Goal: Communication & Community: Answer question/provide support

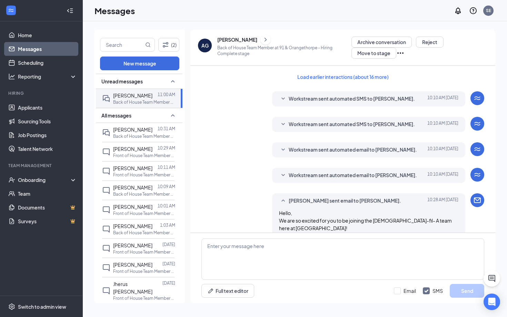
scroll to position [317, 0]
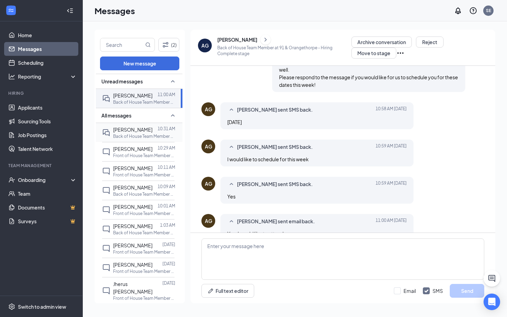
click at [130, 129] on span "[PERSON_NAME]" at bounding box center [132, 130] width 39 height 6
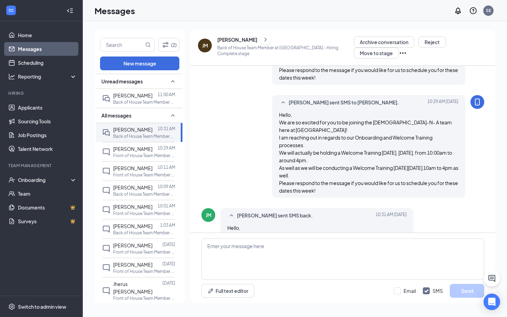
scroll to position [263, 0]
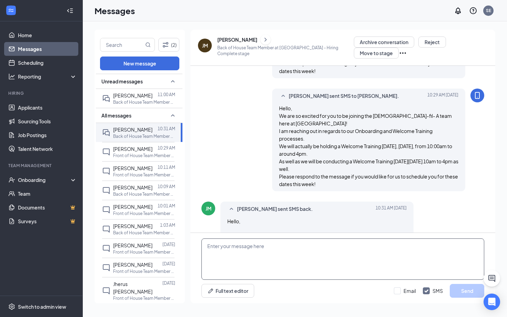
click at [264, 248] on textarea at bounding box center [342, 259] width 283 height 41
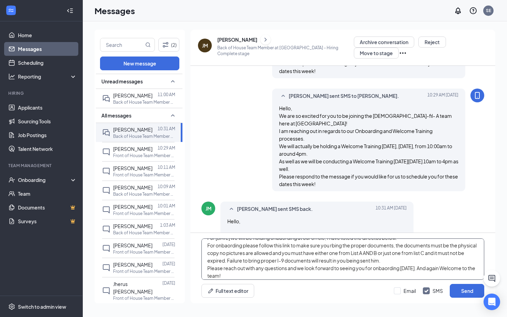
scroll to position [0, 0]
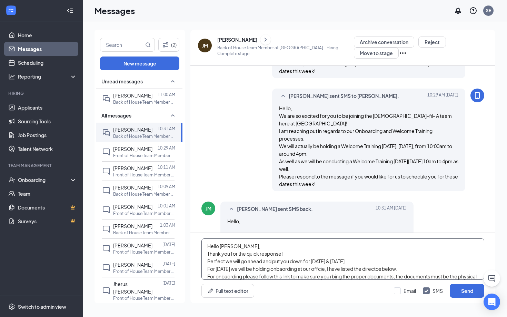
click at [206, 245] on textarea "Hello [PERSON_NAME], Thank you for the quick response! Perfect we will go ahead…" at bounding box center [342, 259] width 283 height 41
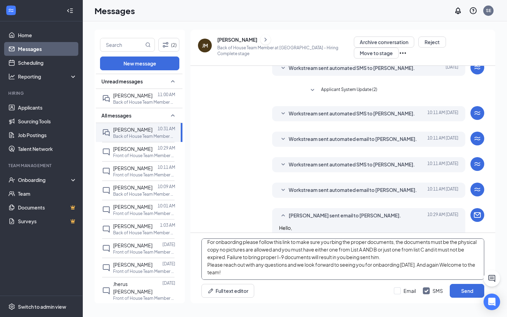
scroll to position [35, 0]
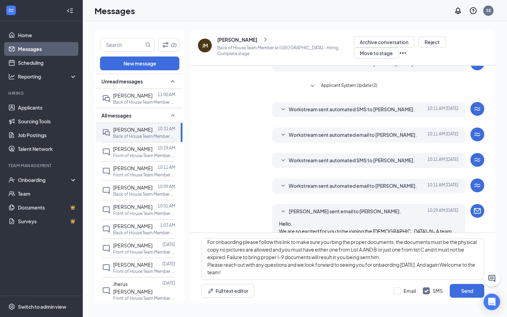
click at [335, 99] on div "Load earlier interactions (about 11 more) Workstream sent automated SMS to [PER…" at bounding box center [342, 255] width 283 height 448
click at [335, 105] on span "Workstream sent automated SMS to [PERSON_NAME]." at bounding box center [352, 109] width 126 height 8
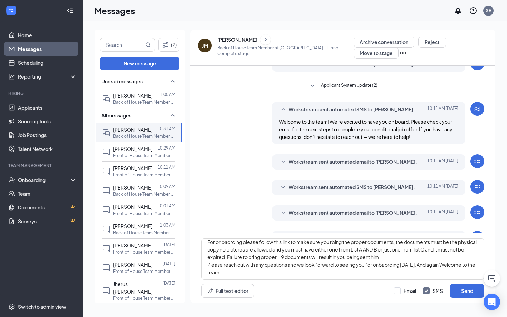
click at [329, 161] on span "Workstream sent automated email to [PERSON_NAME]." at bounding box center [353, 162] width 128 height 8
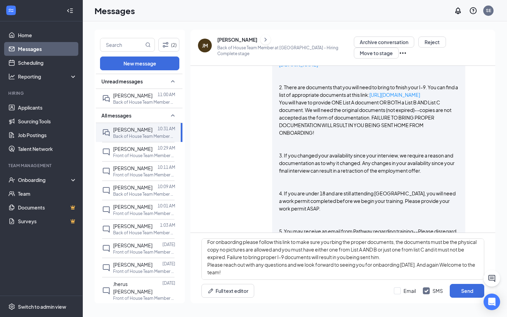
scroll to position [414, 0]
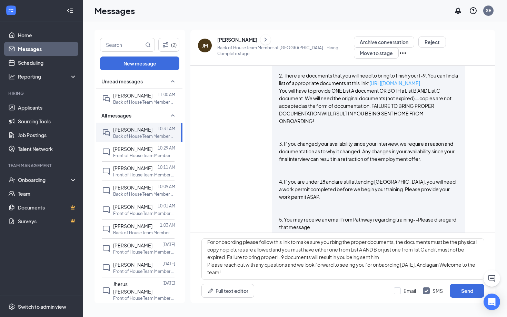
copy link "[URL][DOMAIN_NAME]"
click at [404, 256] on textarea "Hello [PERSON_NAME], Thank you for the quick response! Perfect we will go ahead…" at bounding box center [342, 259] width 283 height 41
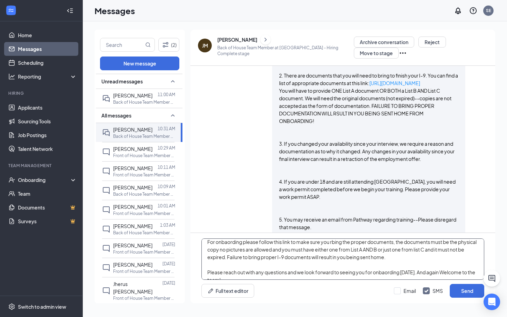
paste textarea "[URL][DOMAIN_NAME]"
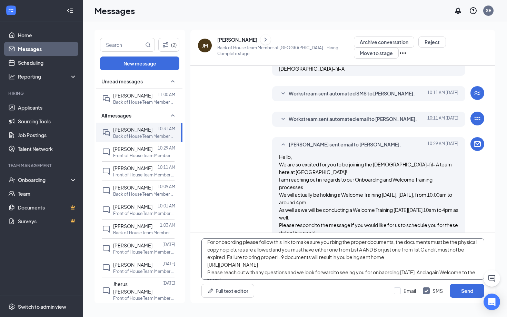
scroll to position [588, 0]
click at [359, 98] on span "Workstream sent automated SMS to [PERSON_NAME]." at bounding box center [352, 93] width 126 height 8
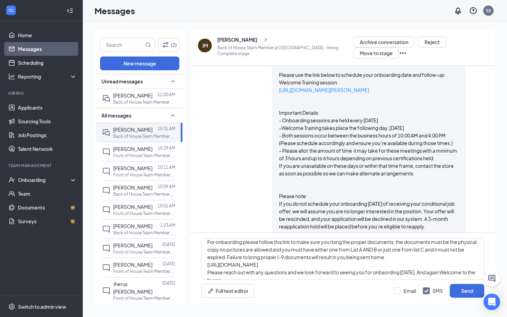
scroll to position [167, 0]
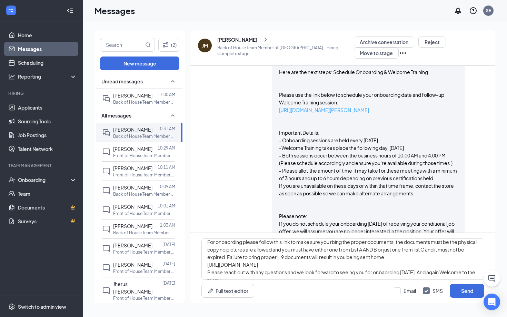
click at [339, 107] on link "[URL][DOMAIN_NAME][PERSON_NAME]" at bounding box center [324, 110] width 90 height 6
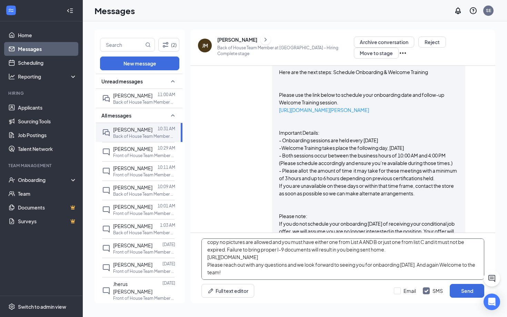
click at [260, 274] on textarea "Hello [PERSON_NAME], Thank you for the quick response! Perfect we will go ahead…" at bounding box center [342, 259] width 283 height 41
paste textarea "Location: [STREET_ADDRESS] [GEOGRAPHIC_DATA] Directions: The building is labele…"
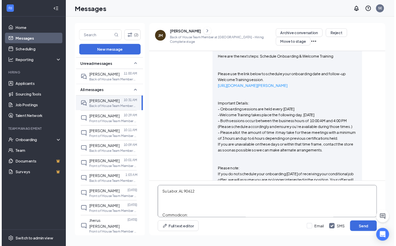
scroll to position [194, 0]
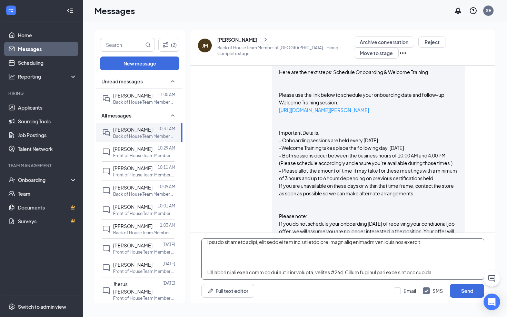
drag, startPoint x: 206, startPoint y: 247, endPoint x: 316, endPoint y: 316, distance: 130.1
click at [316, 316] on div "(2) New message Unread messages [PERSON_NAME] 11:00 AM Back of House Team Membe…" at bounding box center [295, 169] width 424 height 296
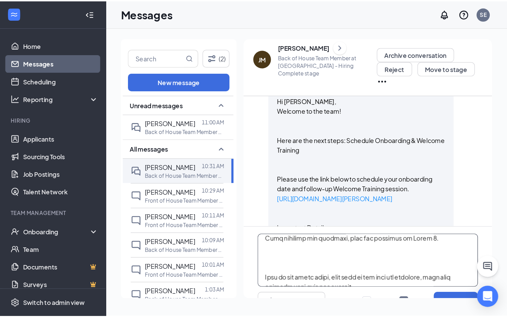
scroll to position [216, 0]
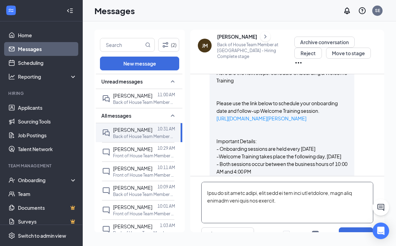
type textarea "Hello [PERSON_NAME], Thank you for the quick response! Perfect we will go ahead…"
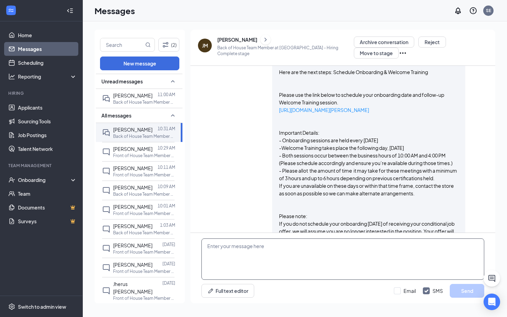
scroll to position [0, 0]
paste textarea "Lore’i d sita consecte adi elitseddoeiu tempori ut labo etdolor: --- **Magnaal:…"
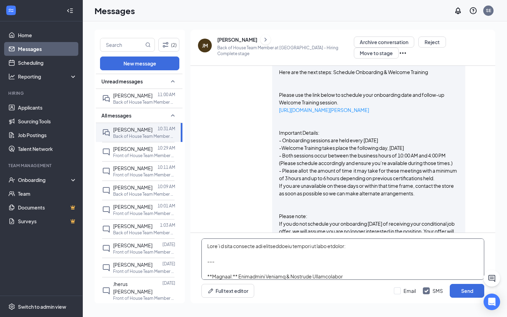
drag, startPoint x: 206, startPoint y: 244, endPoint x: 348, endPoint y: 275, distance: 145.2
click at [348, 275] on textarea at bounding box center [342, 259] width 283 height 41
click at [208, 261] on textarea at bounding box center [342, 259] width 283 height 41
click at [207, 261] on textarea at bounding box center [342, 259] width 283 height 41
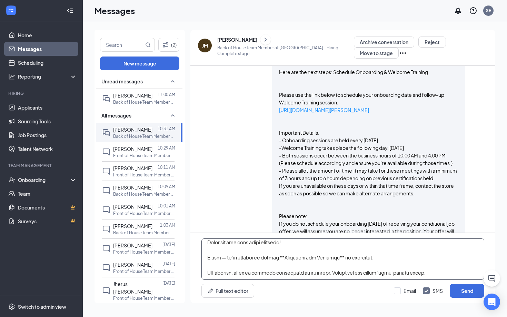
scroll to position [8, 0]
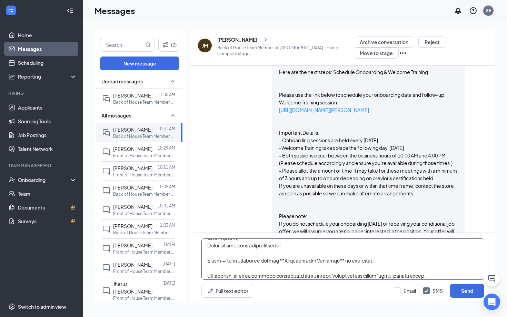
click at [286, 260] on textarea at bounding box center [342, 259] width 283 height 41
click at [346, 259] on textarea at bounding box center [342, 259] width 283 height 41
click at [224, 261] on textarea at bounding box center [342, 259] width 283 height 41
click at [237, 259] on textarea at bounding box center [342, 259] width 283 height 41
click at [315, 258] on textarea at bounding box center [342, 259] width 283 height 41
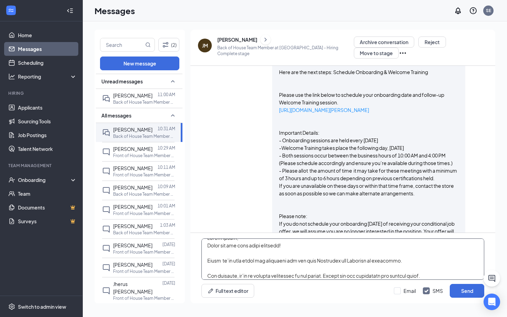
drag, startPoint x: 384, startPoint y: 261, endPoint x: 423, endPoint y: 260, distance: 39.0
click at [423, 260] on textarea at bounding box center [342, 259] width 283 height 41
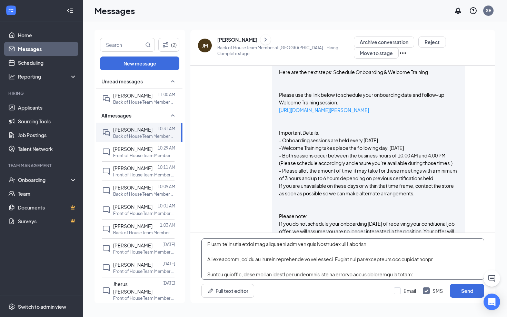
scroll to position [27, 0]
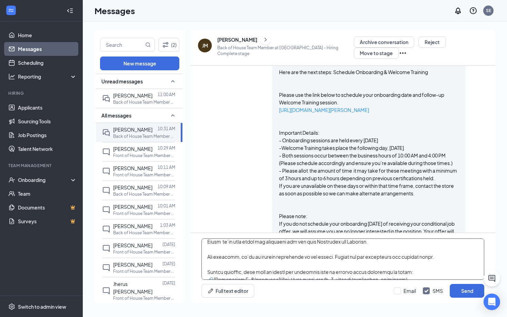
click at [204, 257] on textarea at bounding box center [342, 259] width 283 height 41
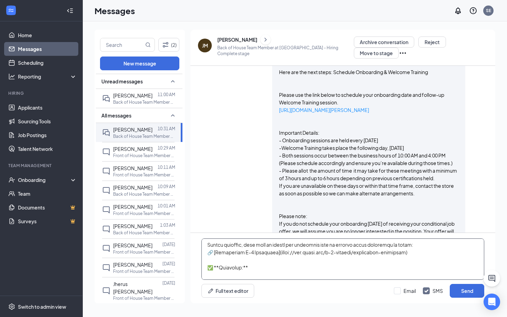
scroll to position [46, 0]
drag, startPoint x: 208, startPoint y: 252, endPoint x: 434, endPoint y: 255, distance: 226.8
click at [434, 255] on textarea at bounding box center [342, 259] width 283 height 41
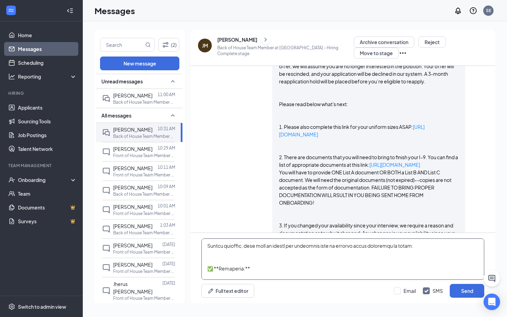
scroll to position [333, 0]
copy link "[URL][DOMAIN_NAME]"
click at [248, 258] on textarea at bounding box center [342, 259] width 283 height 41
click at [219, 250] on textarea at bounding box center [342, 259] width 283 height 41
paste textarea "[URL][DOMAIN_NAME]"
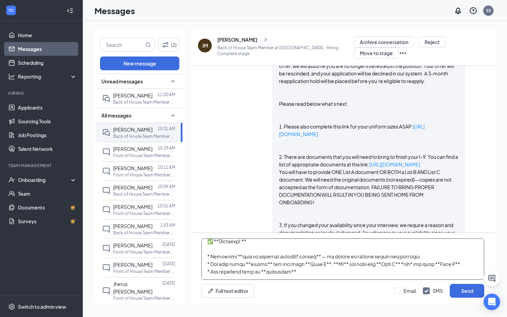
scroll to position [55, 0]
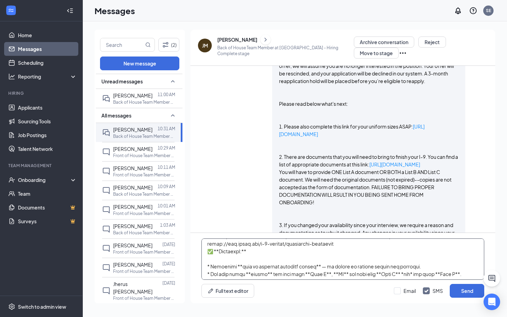
drag, startPoint x: 208, startPoint y: 251, endPoint x: 251, endPoint y: 250, distance: 43.8
click at [251, 250] on textarea at bounding box center [342, 259] width 283 height 41
click at [218, 261] on textarea at bounding box center [342, 259] width 283 height 41
click at [209, 265] on textarea at bounding box center [342, 259] width 283 height 41
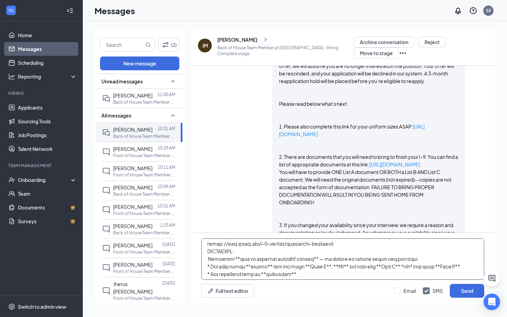
click at [240, 258] on textarea at bounding box center [342, 259] width 283 height 41
click at [312, 258] on textarea at bounding box center [342, 259] width 283 height 41
click at [210, 268] on textarea at bounding box center [342, 259] width 283 height 41
click at [245, 268] on textarea at bounding box center [342, 259] width 283 height 41
click at [260, 267] on textarea at bounding box center [342, 259] width 283 height 41
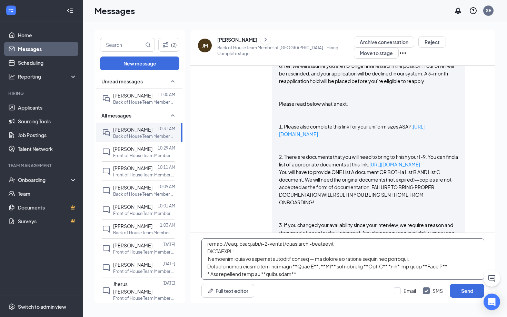
click at [292, 265] on textarea at bounding box center [342, 259] width 283 height 41
drag, startPoint x: 302, startPoint y: 267, endPoint x: 355, endPoint y: 268, distance: 53.8
click at [355, 268] on textarea at bounding box center [342, 259] width 283 height 41
drag, startPoint x: 324, startPoint y: 266, endPoint x: 344, endPoint y: 267, distance: 19.3
click at [344, 267] on textarea at bounding box center [342, 259] width 283 height 41
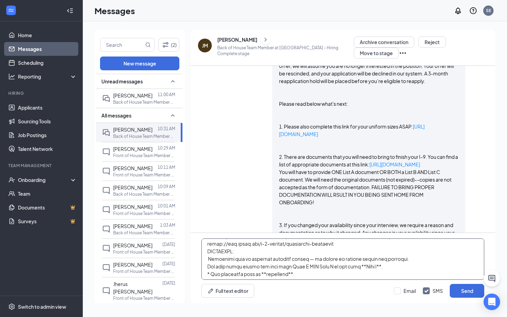
click at [356, 267] on textarea at bounding box center [342, 259] width 283 height 41
click at [369, 265] on textarea at bounding box center [342, 259] width 283 height 41
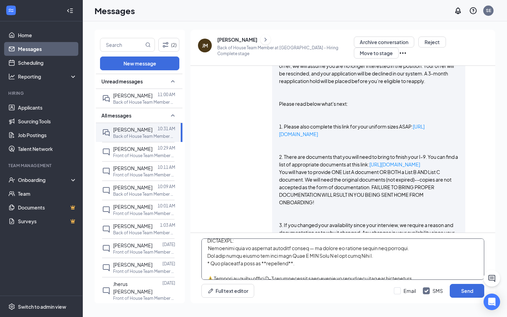
scroll to position [68, 0]
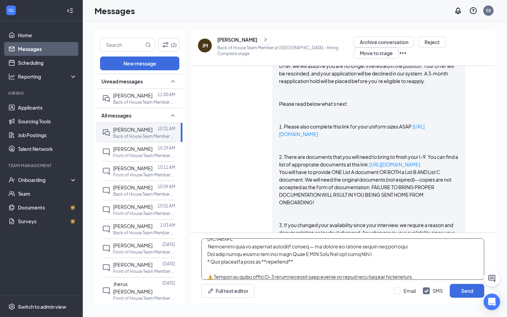
click at [210, 261] on textarea at bounding box center [342, 259] width 283 height 41
click at [292, 264] on textarea at bounding box center [342, 259] width 283 height 41
click at [265, 261] on textarea at bounding box center [342, 259] width 283 height 41
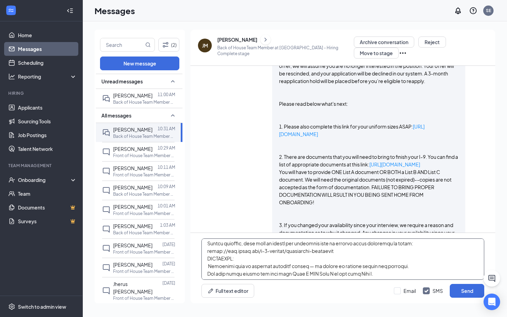
scroll to position [58, 0]
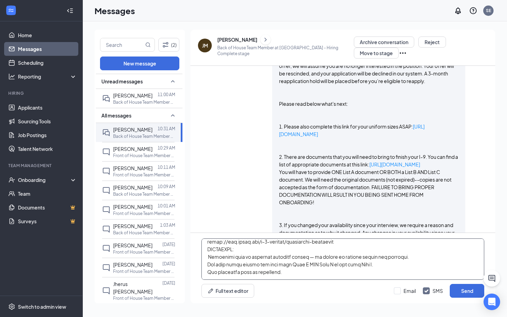
click at [204, 249] on textarea at bounding box center [342, 259] width 283 height 41
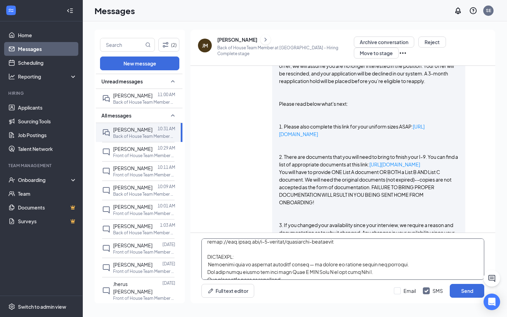
scroll to position [69, 0]
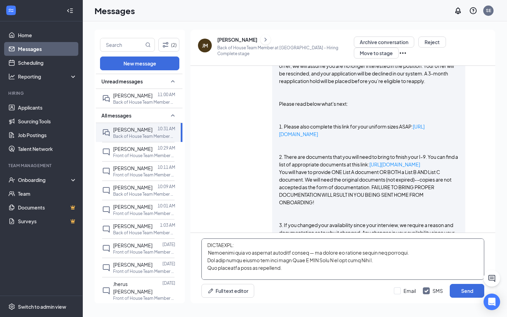
click at [207, 252] on textarea at bounding box center [342, 259] width 283 height 41
click at [207, 261] on textarea at bounding box center [342, 259] width 283 height 41
click at [207, 268] on textarea at bounding box center [342, 259] width 283 height 41
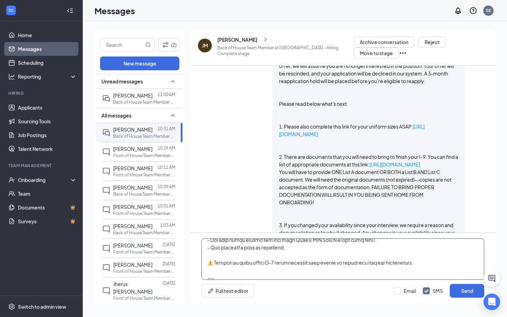
scroll to position [91, 0]
click at [213, 263] on textarea at bounding box center [342, 259] width 283 height 41
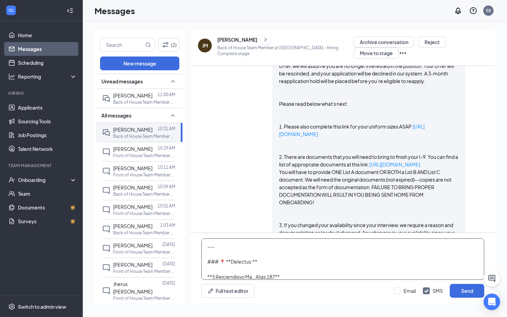
scroll to position [104, 0]
drag, startPoint x: 206, startPoint y: 256, endPoint x: 219, endPoint y: 274, distance: 22.0
click at [219, 274] on textarea at bounding box center [342, 259] width 283 height 41
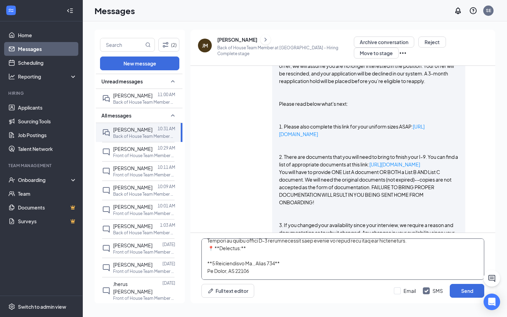
click at [209, 249] on textarea at bounding box center [342, 259] width 283 height 41
click at [248, 256] on textarea at bounding box center [342, 259] width 283 height 41
click at [216, 253] on textarea at bounding box center [342, 259] width 283 height 41
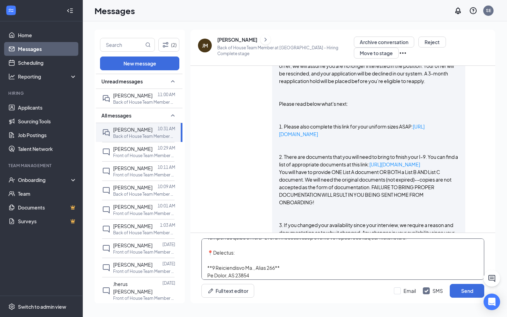
click at [211, 268] on textarea at bounding box center [342, 259] width 283 height 41
click at [282, 260] on textarea at bounding box center [342, 259] width 283 height 41
click at [219, 268] on textarea at bounding box center [342, 259] width 283 height 41
click at [217, 265] on textarea at bounding box center [342, 259] width 283 height 41
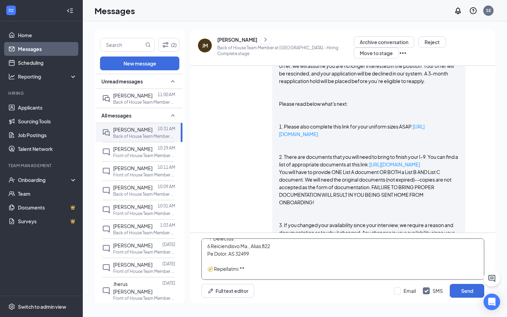
click at [243, 272] on textarea at bounding box center [342, 259] width 283 height 41
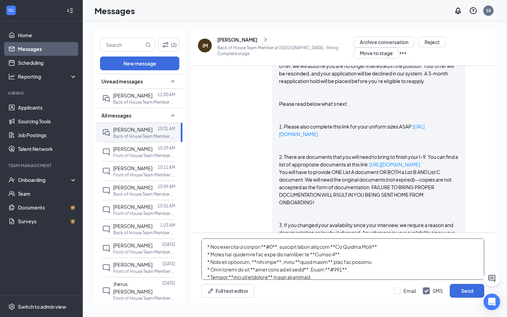
scroll to position [151, 0]
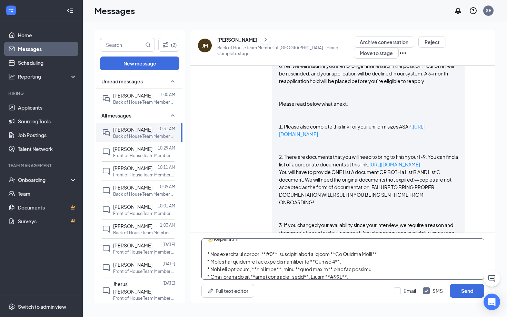
click at [276, 252] on textarea at bounding box center [342, 259] width 283 height 41
click at [266, 253] on textarea at bounding box center [342, 259] width 283 height 41
click at [328, 253] on textarea at bounding box center [342, 259] width 283 height 41
click at [369, 252] on textarea at bounding box center [342, 259] width 283 height 41
click at [364, 252] on textarea at bounding box center [342, 259] width 283 height 41
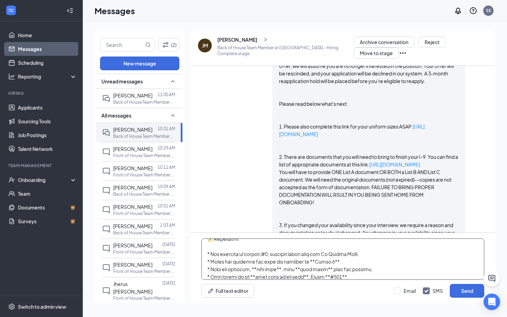
click at [210, 252] on textarea at bounding box center [342, 259] width 283 height 41
click at [209, 262] on textarea at bounding box center [342, 259] width 283 height 41
click at [308, 261] on textarea at bounding box center [342, 259] width 283 height 41
click at [326, 259] on textarea at bounding box center [342, 259] width 283 height 41
click at [324, 261] on textarea at bounding box center [342, 259] width 283 height 41
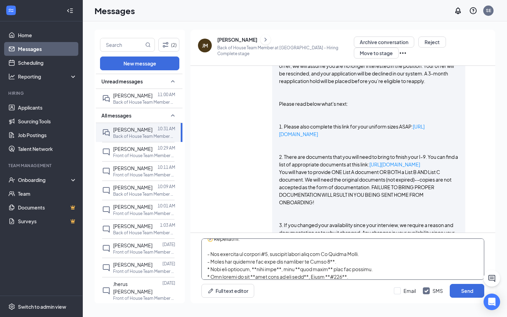
click at [324, 261] on textarea at bounding box center [342, 259] width 283 height 41
click at [210, 268] on textarea at bounding box center [342, 259] width 283 height 41
click at [251, 269] on textarea at bounding box center [342, 259] width 283 height 41
click at [270, 269] on textarea at bounding box center [342, 259] width 283 height 41
click at [283, 268] on textarea at bounding box center [342, 259] width 283 height 41
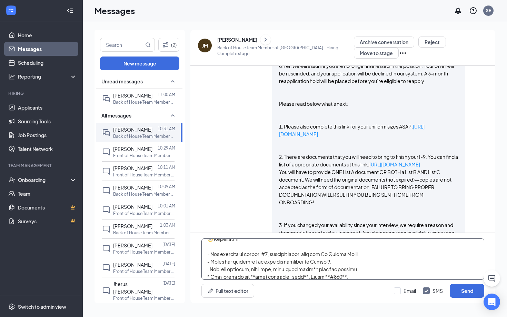
click at [305, 268] on textarea at bounding box center [342, 259] width 283 height 41
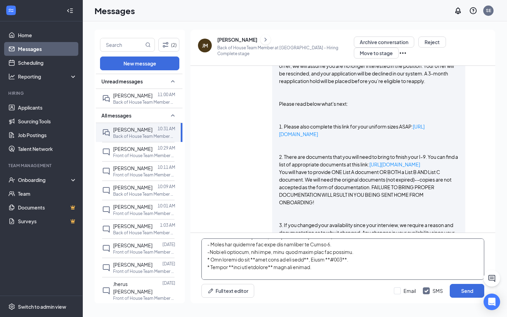
click at [210, 259] on textarea at bounding box center [342, 259] width 283 height 41
click at [209, 265] on textarea at bounding box center [342, 259] width 283 height 41
click at [231, 265] on textarea at bounding box center [342, 259] width 283 height 41
click at [270, 268] on textarea at bounding box center [342, 259] width 283 height 41
click at [250, 260] on textarea at bounding box center [342, 259] width 283 height 41
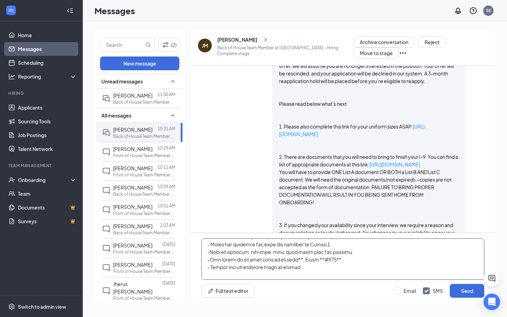
click at [294, 259] on textarea at bounding box center [342, 259] width 283 height 41
click at [309, 258] on textarea at bounding box center [342, 259] width 283 height 41
click at [322, 258] on textarea at bounding box center [342, 259] width 283 height 41
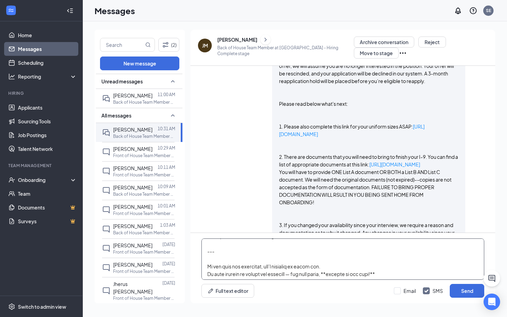
scroll to position [199, 0]
drag, startPoint x: 208, startPoint y: 249, endPoint x: 330, endPoint y: 261, distance: 123.0
click at [330, 261] on textarea at bounding box center [342, 259] width 283 height 41
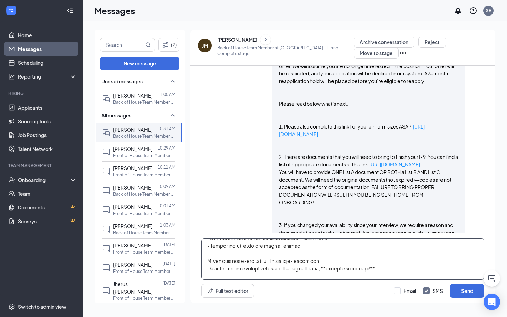
scroll to position [192, 0]
click at [303, 268] on textarea at bounding box center [342, 259] width 283 height 41
click at [342, 265] on textarea at bounding box center [342, 259] width 283 height 41
click at [392, 265] on textarea at bounding box center [342, 259] width 283 height 41
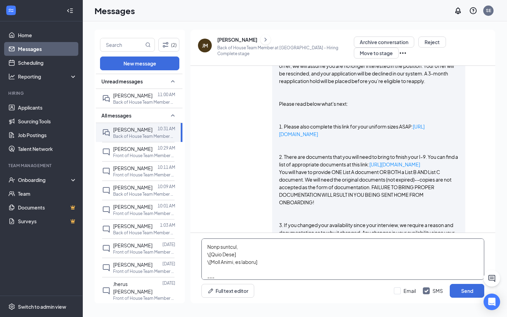
scroll to position [231, 0]
drag, startPoint x: 206, startPoint y: 251, endPoint x: 275, endPoint y: 304, distance: 87.1
click at [275, 304] on div "[PERSON_NAME] Back of House Team Member at [GEOGRAPHIC_DATA] - Hiring Complete …" at bounding box center [342, 169] width 305 height 279
click at [244, 264] on textarea at bounding box center [342, 259] width 283 height 41
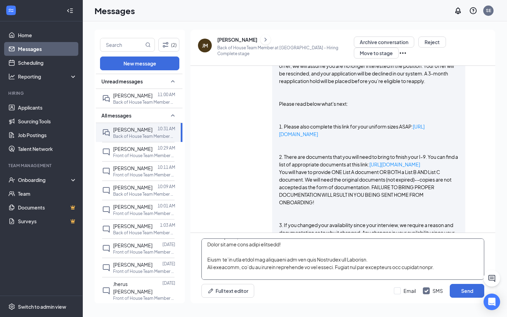
scroll to position [11, 0]
click at [330, 265] on textarea at bounding box center [342, 259] width 283 height 41
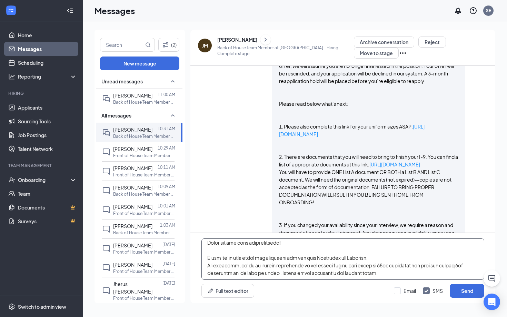
drag, startPoint x: 208, startPoint y: 273, endPoint x: 277, endPoint y: 273, distance: 69.6
click at [277, 273] on textarea at bounding box center [342, 259] width 283 height 41
click at [465, 264] on textarea at bounding box center [342, 259] width 283 height 41
click at [397, 268] on textarea at bounding box center [342, 259] width 283 height 41
drag, startPoint x: 311, startPoint y: 275, endPoint x: 290, endPoint y: 265, distance: 23.3
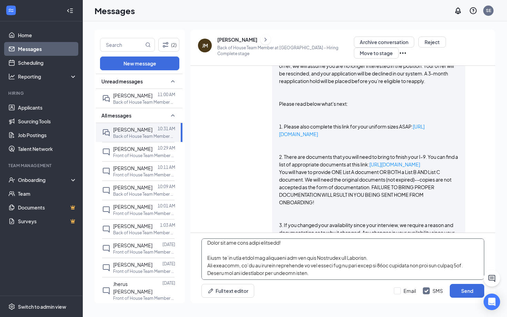
click at [311, 275] on textarea at bounding box center [342, 259] width 283 height 41
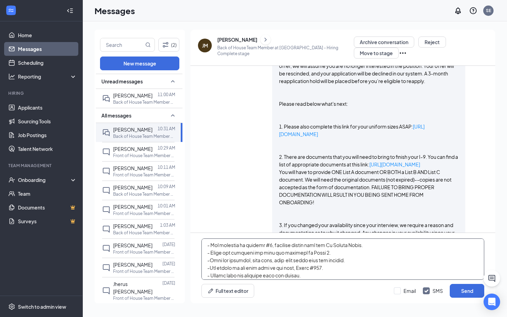
scroll to position [175, 0]
click at [290, 259] on textarea at bounding box center [342, 259] width 283 height 41
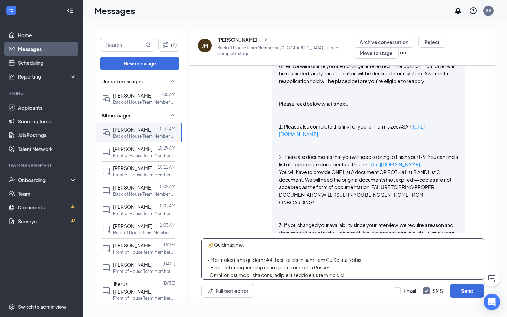
scroll to position [201, 0]
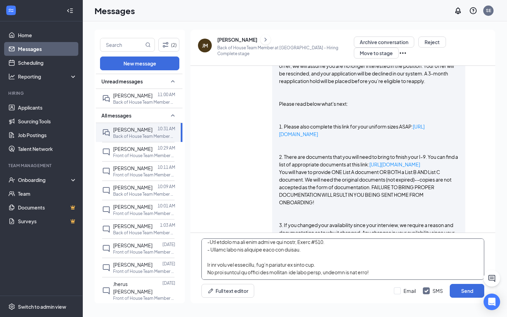
drag, startPoint x: 205, startPoint y: 246, endPoint x: 352, endPoint y: 294, distance: 155.0
click at [352, 294] on div "Full text editor Email SMS Send" at bounding box center [342, 268] width 305 height 70
click at [354, 266] on textarea at bounding box center [342, 259] width 283 height 41
click at [346, 271] on textarea at bounding box center [342, 259] width 283 height 41
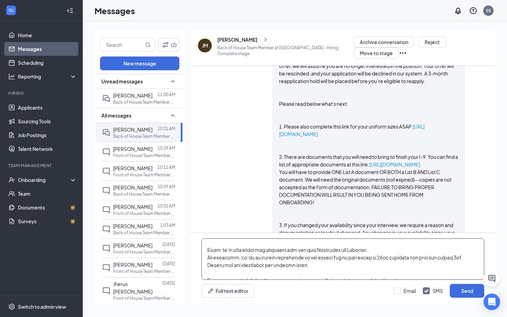
scroll to position [0, 0]
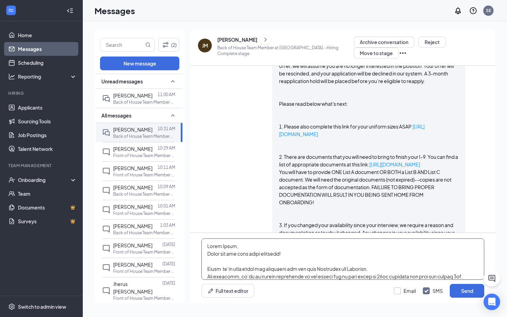
type textarea "Lorem Ipsum, Dolor sit ame cons adipi elitsedd! Eiusm te’in utla etdol mag aliq…"
click at [400, 292] on input "Email" at bounding box center [405, 290] width 22 height 7
checkbox input "true"
click at [428, 291] on input "SMS" at bounding box center [433, 290] width 20 height 7
checkbox input "false"
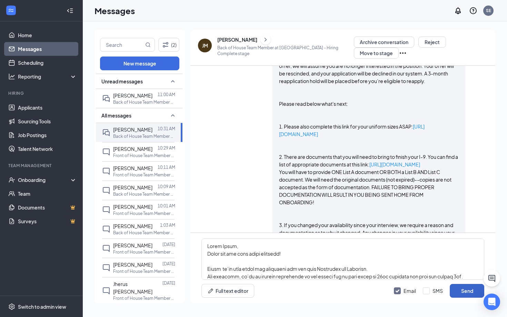
click at [462, 292] on button "Send" at bounding box center [467, 291] width 34 height 14
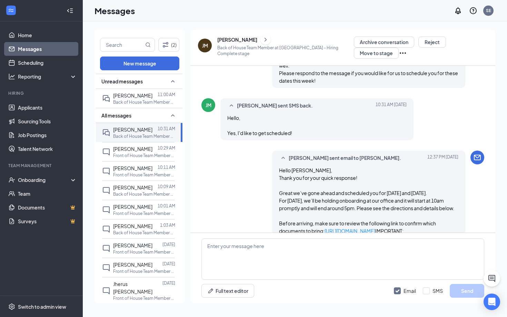
scroll to position [829, 0]
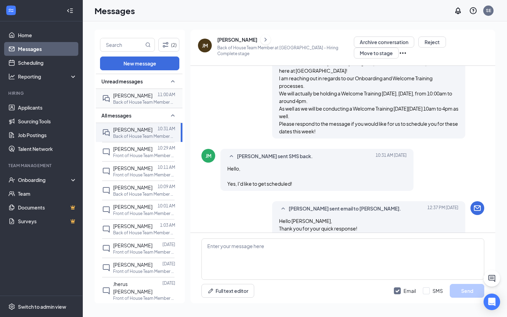
click at [130, 94] on span "[PERSON_NAME]" at bounding box center [132, 95] width 39 height 6
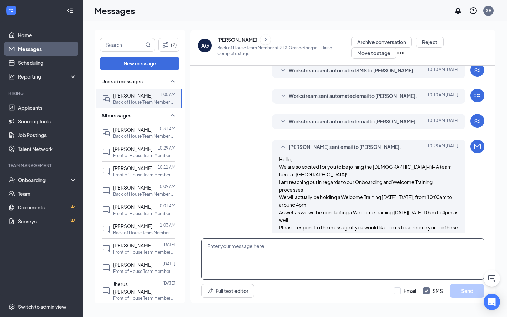
click at [225, 246] on textarea at bounding box center [342, 259] width 283 height 41
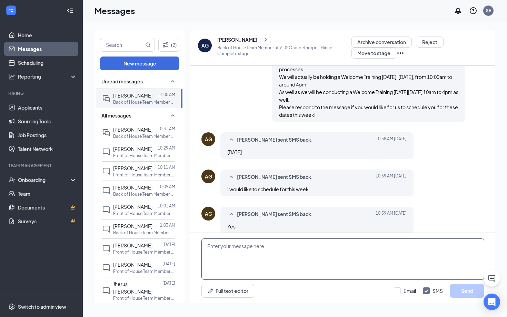
scroll to position [317, 0]
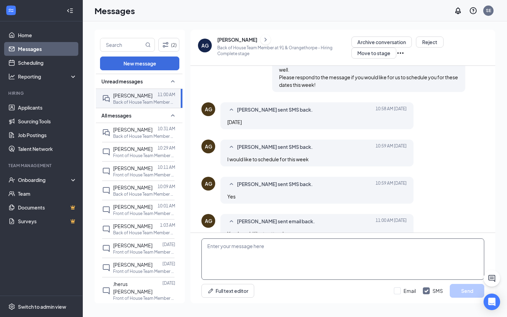
paste textarea "Lorem Ipsum, Dolor sit ame cons adipi elitsedd! Eiusm te’in utla etdol mag aliq…"
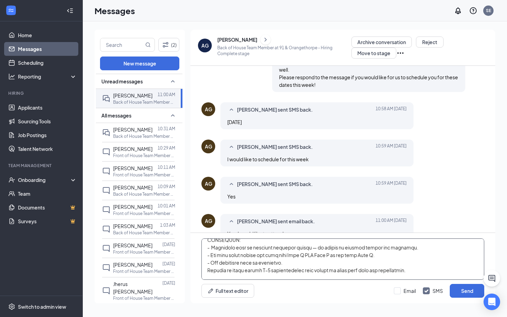
scroll to position [0, 0]
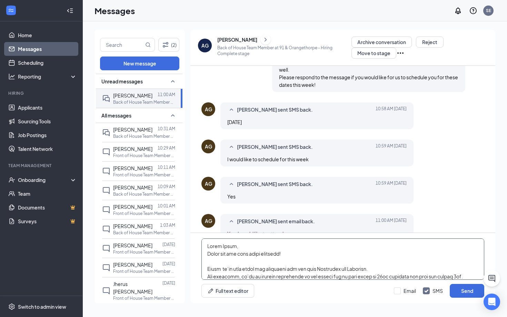
click at [233, 244] on textarea at bounding box center [342, 259] width 283 height 41
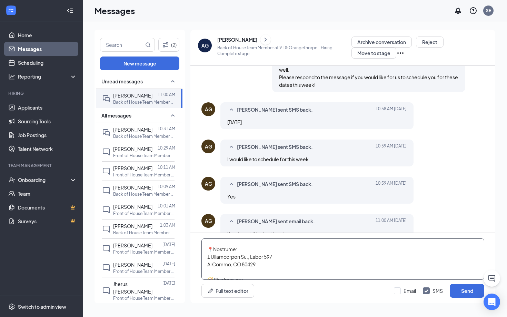
scroll to position [201, 0]
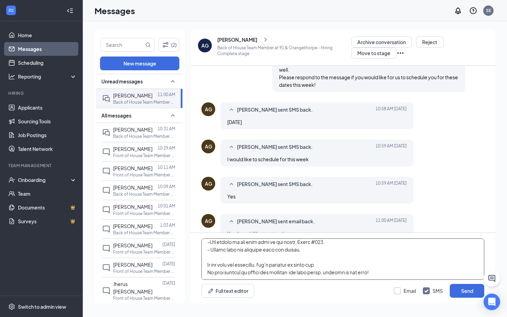
type textarea "Lorem Ipsumdolo, Sitam con adi elit seddo eiusmodt! Incid ut’la etdo magna ali …"
click at [399, 289] on input "Email" at bounding box center [405, 290] width 22 height 7
checkbox input "true"
click at [460, 289] on button "Send" at bounding box center [467, 291] width 34 height 14
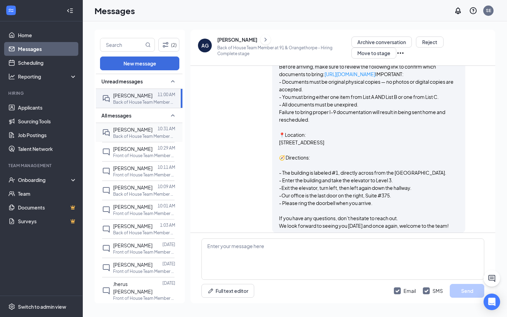
scroll to position [877, 0]
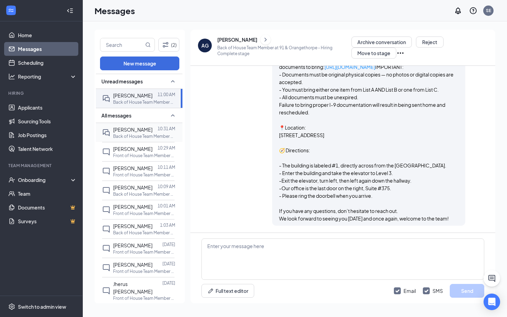
click at [133, 135] on p "Back of House Team Member at [GEOGRAPHIC_DATA]" at bounding box center [144, 136] width 62 height 6
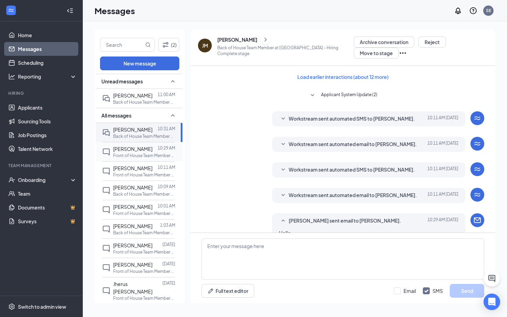
scroll to position [21, 0]
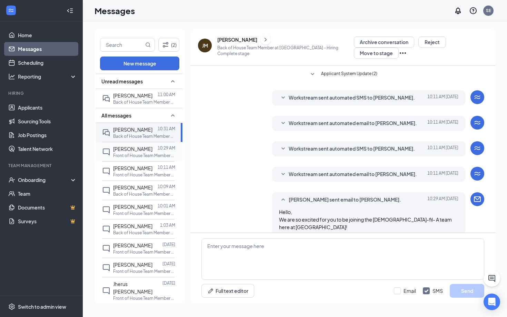
click at [136, 152] on div "[PERSON_NAME]" at bounding box center [132, 149] width 39 height 8
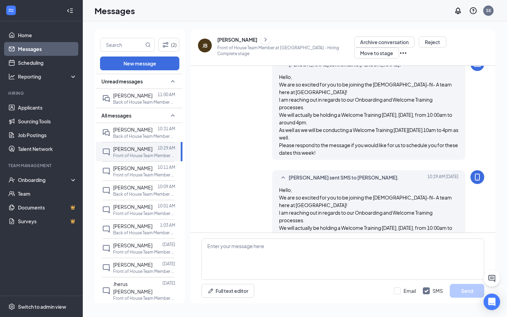
scroll to position [236, 0]
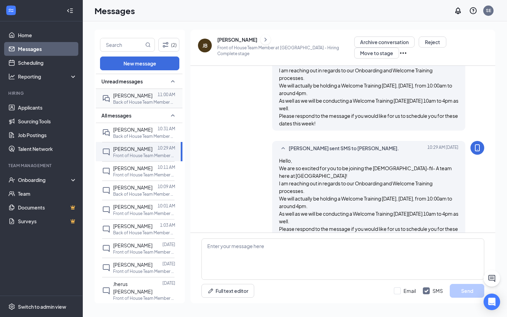
click at [138, 98] on span "[PERSON_NAME]" at bounding box center [132, 95] width 39 height 6
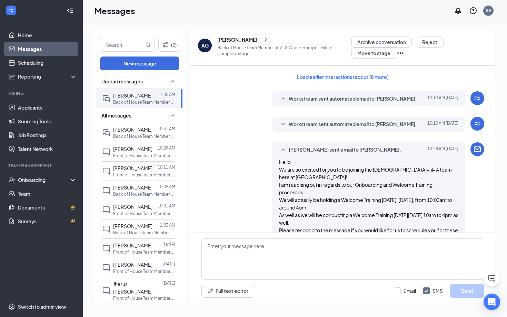
click at [350, 125] on span "Workstream sent automated email to [PERSON_NAME]." at bounding box center [353, 124] width 128 height 8
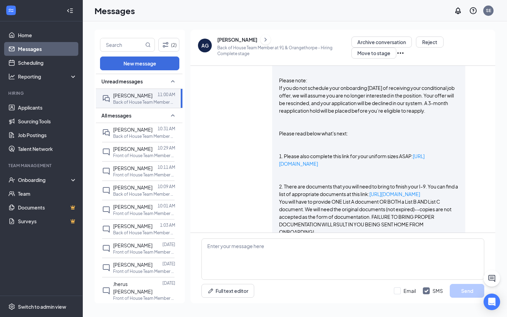
scroll to position [238, 0]
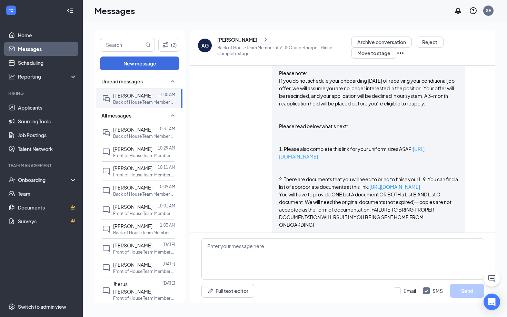
copy link "[URL][DOMAIN_NAME]"
click at [217, 198] on div "Workstream sent automated email to [PERSON_NAME]. [DATE] 10:10 AM Hi [PERSON_NA…" at bounding box center [342, 118] width 283 height 478
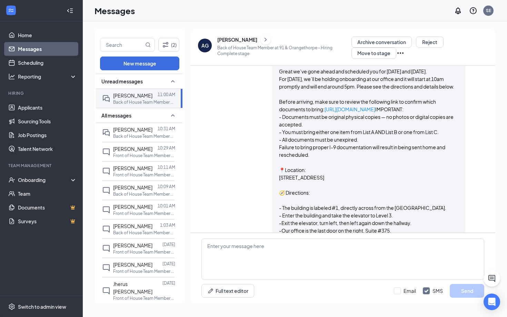
scroll to position [1308, 0]
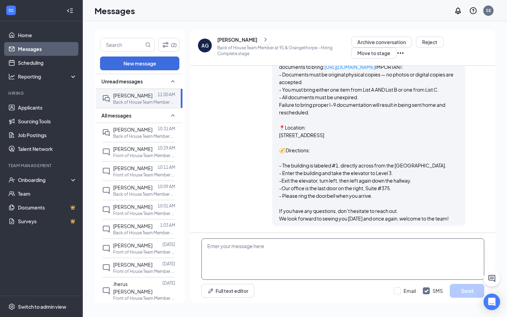
click at [257, 245] on textarea at bounding box center [342, 259] width 283 height 41
click at [205, 245] on textarea "Below you will also find linked the uniform order form, please fill this out be…" at bounding box center [342, 259] width 283 height 41
click at [212, 245] on textarea "Below you will also find linked the uniform order form, please fill this out be…" at bounding box center [342, 259] width 283 height 41
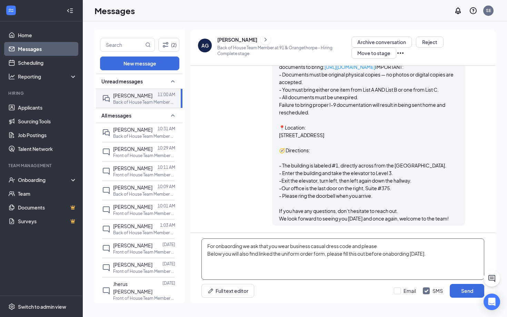
drag, startPoint x: 206, startPoint y: 254, endPoint x: 259, endPoint y: 256, distance: 52.4
click at [259, 256] on textarea "For onbaording we ask that you wear business casual dress code and please Below…" at bounding box center [342, 259] width 283 height 41
click at [418, 244] on textarea "For onbaording we ask that you wear business casual dress code and please fill …" at bounding box center [342, 259] width 283 height 41
click at [474, 246] on textarea "For onbaording we ask that you wear business casual dress code and please fill …" at bounding box center [342, 259] width 283 height 41
click at [335, 255] on textarea "For onboarding we ask that you wear business casual dress code and please fill …" at bounding box center [342, 259] width 283 height 41
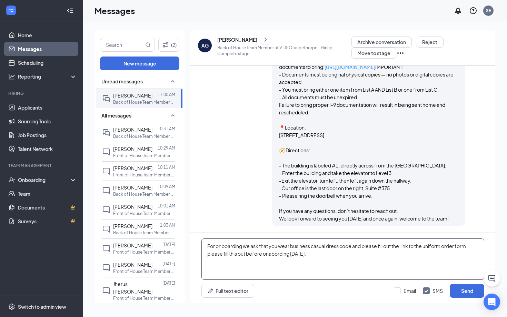
drag, startPoint x: 457, startPoint y: 247, endPoint x: 343, endPoint y: 266, distance: 115.9
click at [340, 266] on textarea "For onboarding we ask that you wear business casual dress code and please fill …" at bounding box center [342, 259] width 283 height 41
click at [458, 246] on textarea "For onboarding we ask that you wear business casual dress code and please fill …" at bounding box center [342, 259] width 283 height 41
click at [446, 244] on textarea "For onboarding we ask that you wear business casual dress code and please fill …" at bounding box center [342, 259] width 283 height 41
drag, startPoint x: 207, startPoint y: 254, endPoint x: 257, endPoint y: 253, distance: 50.0
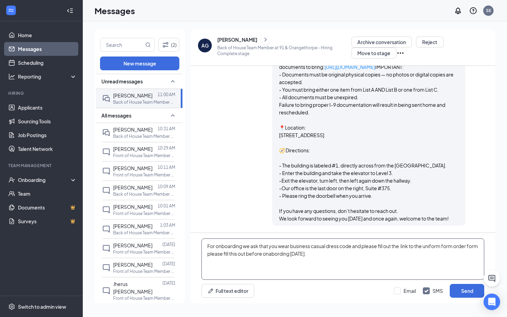
click at [257, 253] on textarea "For onboarding we ask that you wear business casual dress code and please fill …" at bounding box center [342, 259] width 283 height 41
click at [239, 255] on textarea "For onboarding we ask that you wear business casual dress code and please fill …" at bounding box center [342, 259] width 283 height 41
click at [289, 253] on textarea "For onboarding we ask that you wear business casual dress code and please fill …" at bounding box center [342, 259] width 283 height 41
click at [244, 247] on textarea "For onboarding we ask that you wear business casual dress code and please fill …" at bounding box center [342, 259] width 283 height 41
click at [231, 253] on textarea "For onboarding [DATE] we ask that you wear business casual dress code and pleas…" at bounding box center [342, 259] width 283 height 41
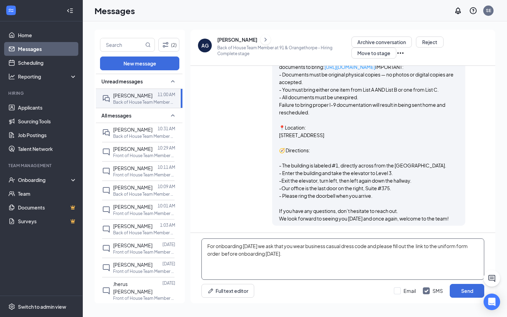
click at [234, 252] on textarea "For onboarding [DATE] we ask that you wear business casual dress code and pleas…" at bounding box center [342, 259] width 283 height 41
click at [319, 252] on textarea "For onboarding [DATE] we ask that you wear business casual dress code and pleas…" at bounding box center [342, 259] width 283 height 41
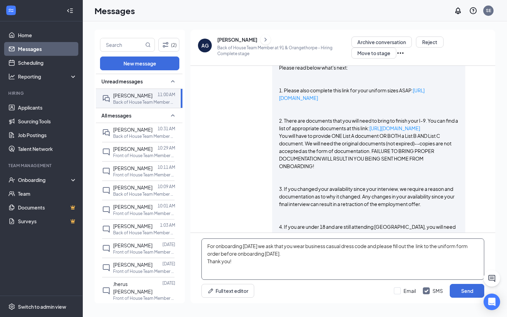
scroll to position [296, 0]
copy link "[URL][DOMAIN_NAME]"
click at [231, 267] on textarea "For onboarding [DATE] we ask that you wear business casual dress code and pleas…" at bounding box center [342, 259] width 283 height 41
paste textarea "[URL][DOMAIN_NAME]"
click at [232, 261] on textarea "For onboarding [DATE] we ask that you wear business casual dress code and pleas…" at bounding box center [342, 259] width 283 height 41
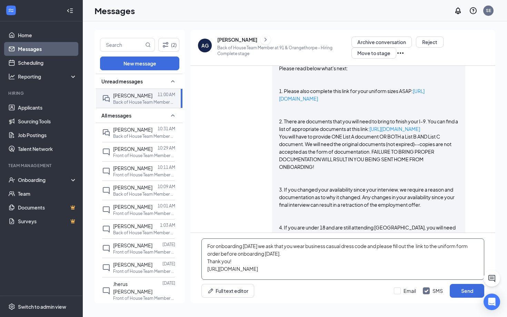
drag, startPoint x: 208, startPoint y: 245, endPoint x: 318, endPoint y: 268, distance: 112.6
click at [320, 268] on textarea "For onboarding [DATE] we ask that you wear business casual dress code and pleas…" at bounding box center [342, 259] width 283 height 41
click at [329, 266] on textarea "For onboarding [DATE] we ask that you wear business casual dress code and pleas…" at bounding box center [342, 259] width 283 height 41
type textarea "For onboarding [DATE] we ask that you wear business casual dress code and pleas…"
click at [472, 290] on button "Send" at bounding box center [467, 291] width 34 height 14
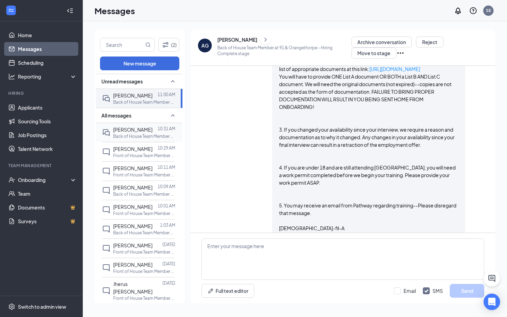
scroll to position [0, 0]
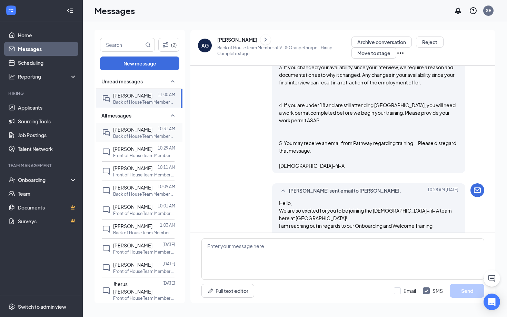
click at [138, 132] on div "[PERSON_NAME]" at bounding box center [132, 130] width 39 height 8
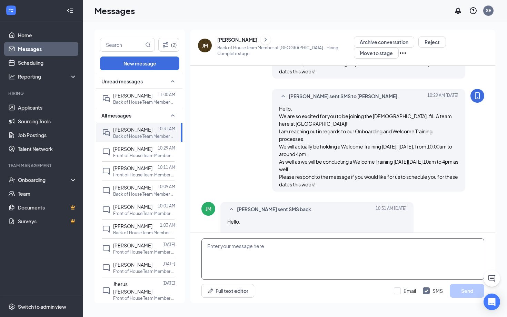
click at [226, 245] on textarea at bounding box center [342, 259] width 283 height 41
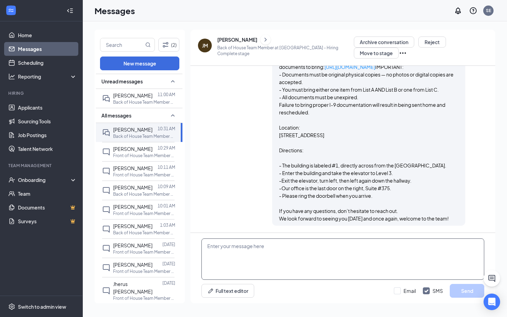
scroll to position [518, 0]
paste textarea "For onboarding [DATE] we ask that you wear business casual dress code and pleas…"
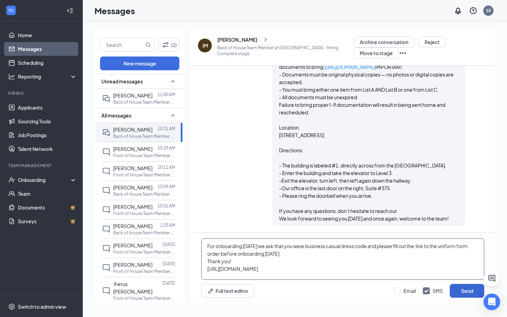
type textarea "For onboarding [DATE] we ask that you wear business casual dress code and pleas…"
click at [471, 294] on button "Send" at bounding box center [467, 291] width 34 height 14
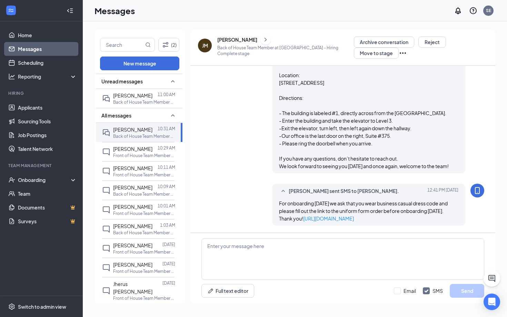
scroll to position [578, 0]
click at [54, 64] on link "Scheduling" at bounding box center [47, 63] width 59 height 14
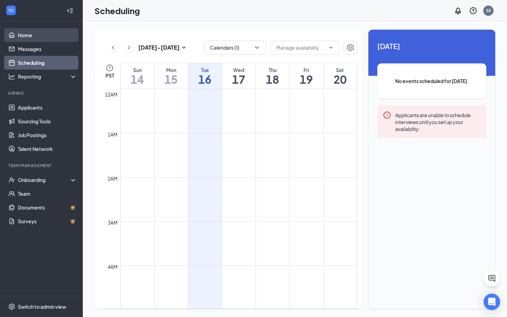
scroll to position [339, 0]
click at [49, 38] on link "Home" at bounding box center [47, 35] width 59 height 14
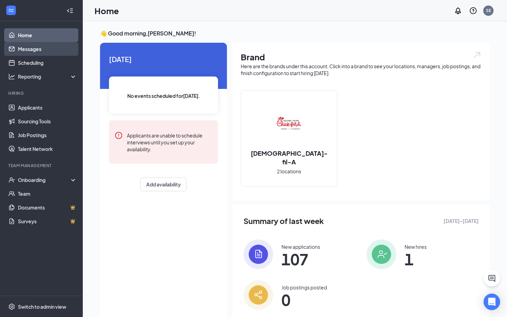
click at [42, 50] on link "Messages" at bounding box center [47, 49] width 59 height 14
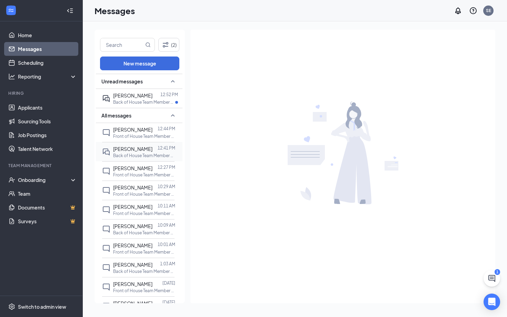
click at [138, 153] on p "Back of House Team Member at [GEOGRAPHIC_DATA]" at bounding box center [144, 156] width 62 height 6
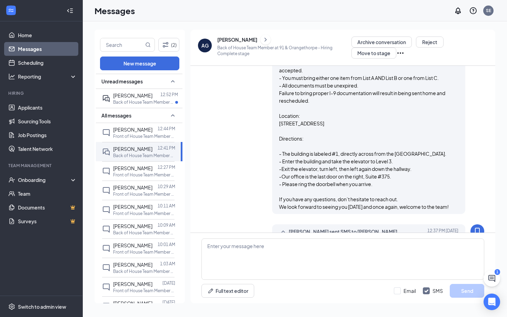
scroll to position [517, 0]
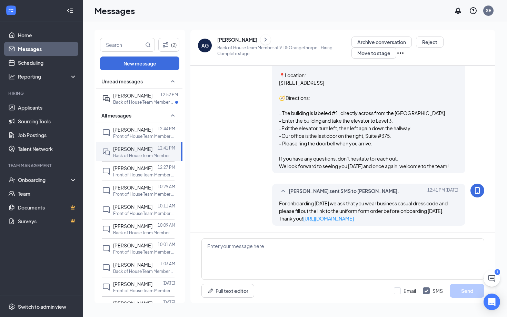
scroll to position [860, 0]
click at [50, 38] on link "Home" at bounding box center [47, 35] width 59 height 14
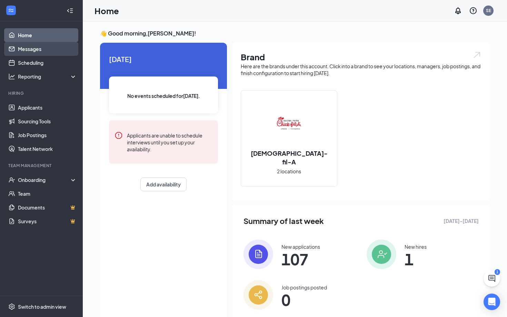
click at [36, 52] on link "Messages" at bounding box center [47, 49] width 59 height 14
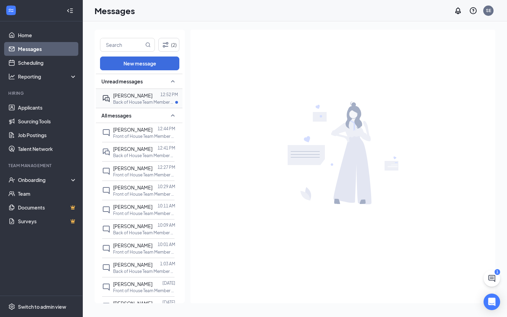
click at [147, 97] on span "[PERSON_NAME]" at bounding box center [132, 95] width 39 height 6
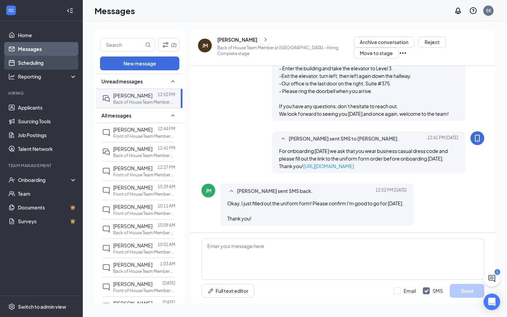
scroll to position [618, 0]
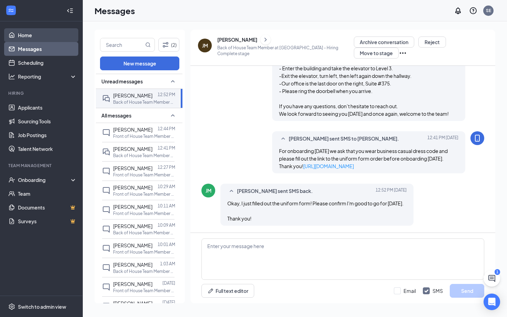
click at [57, 40] on link "Home" at bounding box center [47, 35] width 59 height 14
